Goal: Task Accomplishment & Management: Manage account settings

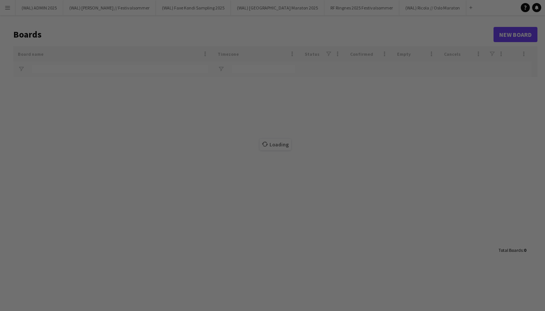
type input "*******"
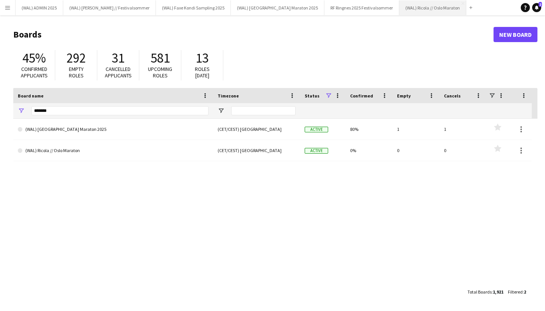
click at [400, 8] on button "(WAL) Ricola // Oslo Maraton Close" at bounding box center [433, 7] width 67 height 15
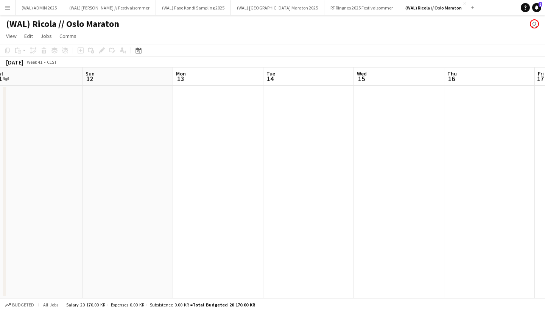
scroll to position [0, 289]
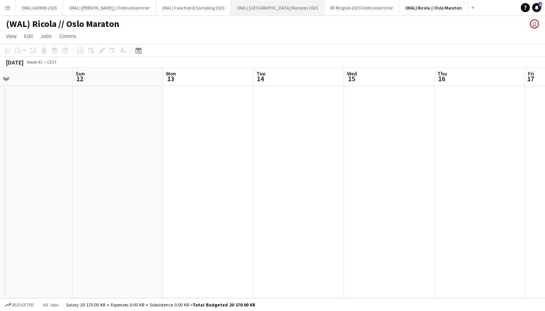
click at [246, 12] on button "(WAL) [GEOGRAPHIC_DATA] 2025 Close" at bounding box center [278, 7] width 94 height 15
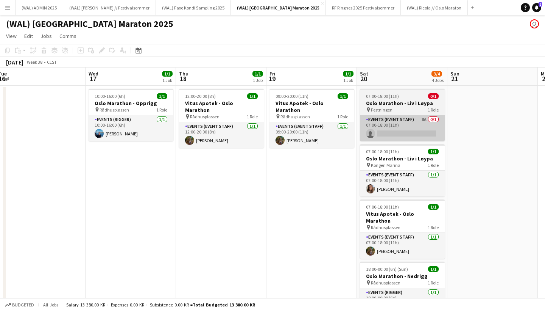
scroll to position [0, 212]
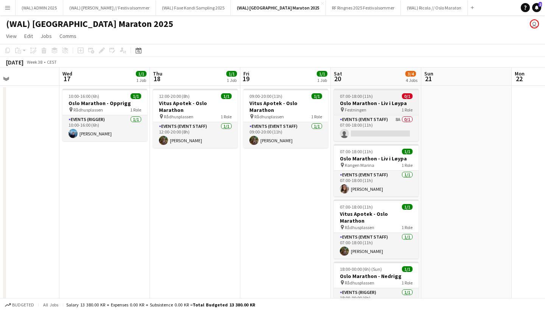
click at [365, 104] on h3 "Oslo Marathon - Liv i Løypa" at bounding box center [376, 103] width 85 height 7
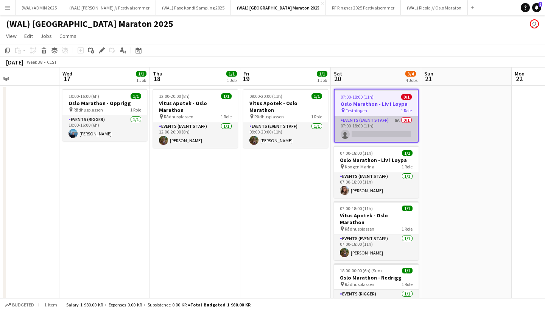
click at [381, 122] on app-card-role "Events (Event Staff) 8A 0/1 07:00-18:00 (11h) single-neutral-actions" at bounding box center [376, 129] width 83 height 26
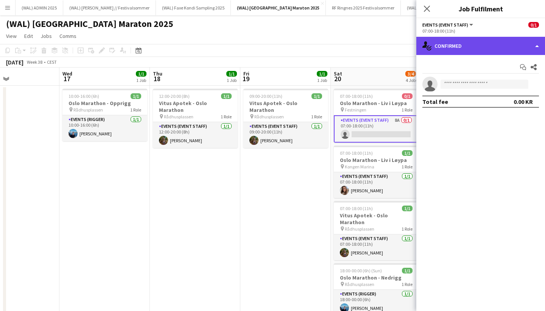
click at [445, 52] on div "single-neutral-actions-check-2 Confirmed" at bounding box center [481, 46] width 129 height 18
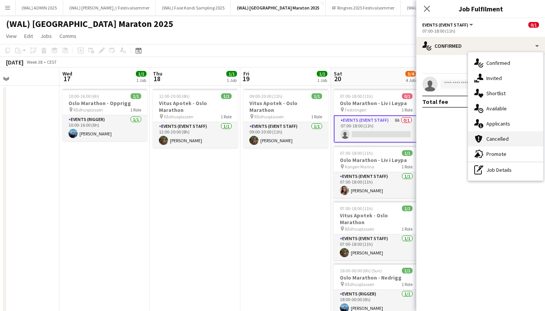
click at [490, 136] on span "Cancelled" at bounding box center [498, 138] width 22 height 7
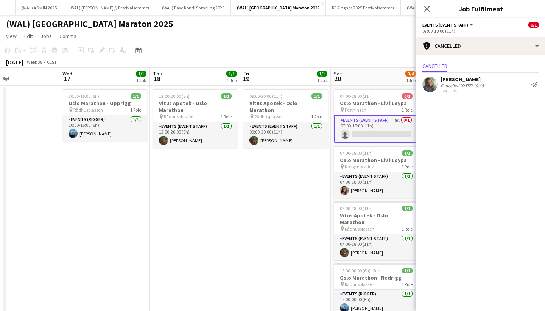
click at [467, 78] on div "[PERSON_NAME]" at bounding box center [462, 79] width 43 height 7
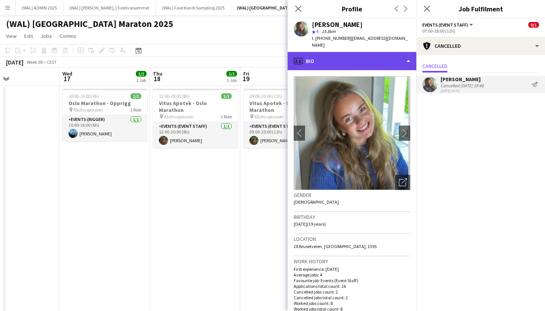
click at [381, 52] on div "profile Bio" at bounding box center [352, 61] width 129 height 18
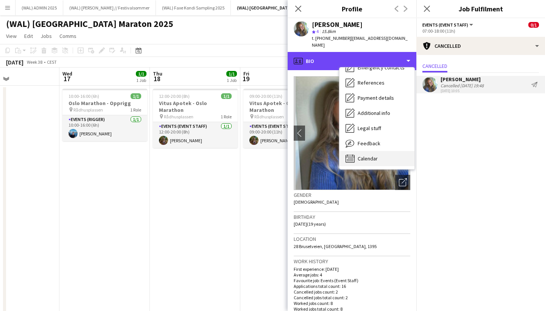
scroll to position [71, 0]
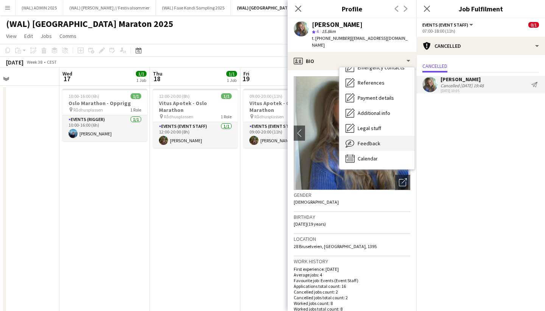
click at [372, 140] on span "Feedback" at bounding box center [369, 143] width 23 height 7
